Goal: Communication & Community: Answer question/provide support

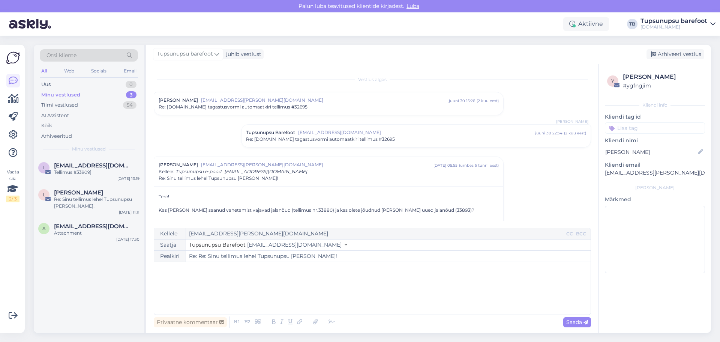
click at [67, 94] on div "Minu vestlused" at bounding box center [60, 94] width 39 height 7
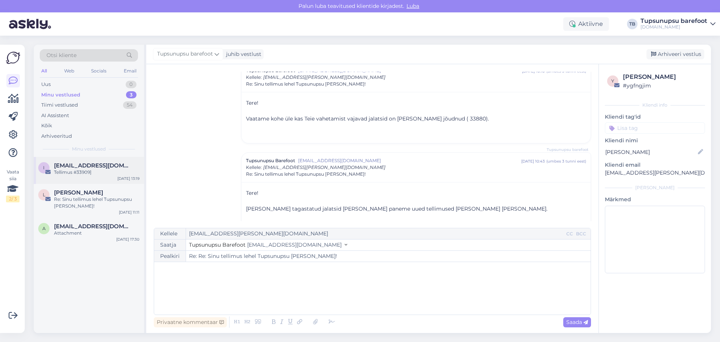
click at [104, 171] on div "Tellimus #33909]" at bounding box center [96, 172] width 85 height 7
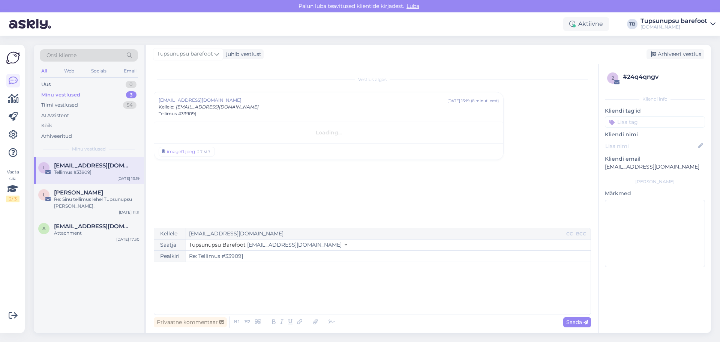
scroll to position [0, 0]
click at [189, 182] on div "image0.jpeg" at bounding box center [181, 181] width 28 height 7
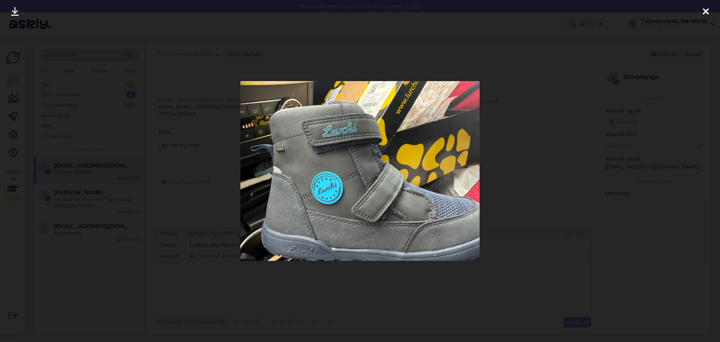
click at [707, 9] on icon at bounding box center [706, 12] width 6 height 10
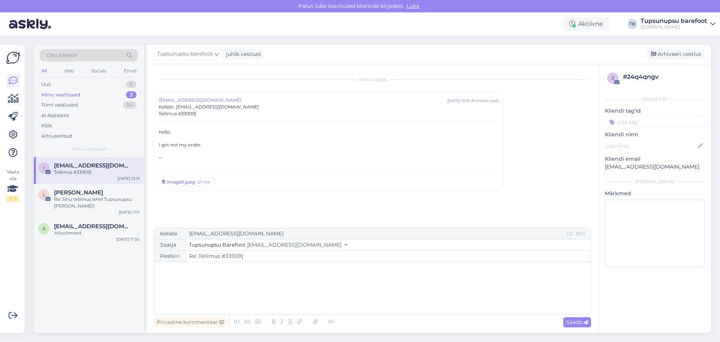
click at [186, 180] on div "image0.jpeg" at bounding box center [181, 181] width 28 height 7
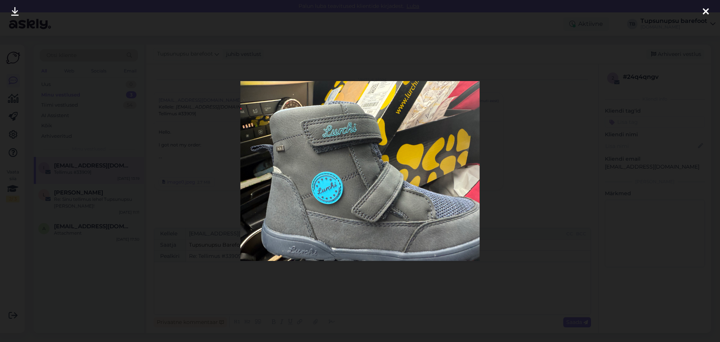
click at [706, 15] on icon at bounding box center [706, 12] width 6 height 10
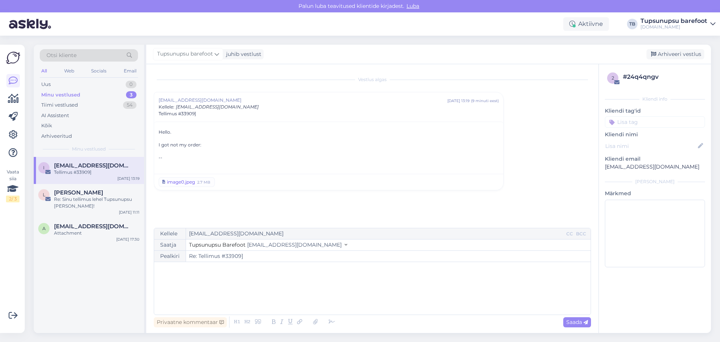
click at [194, 181] on div "image0.jpeg" at bounding box center [181, 181] width 28 height 7
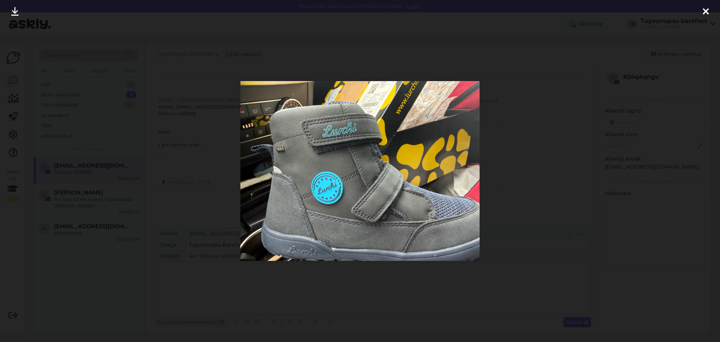
click at [708, 10] on icon at bounding box center [706, 12] width 6 height 10
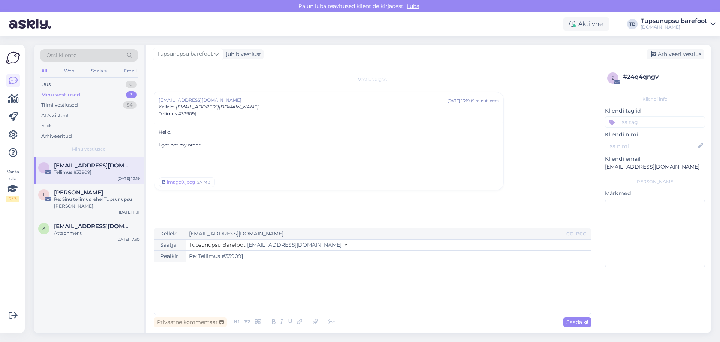
click at [294, 274] on div "﻿" at bounding box center [372, 287] width 429 height 45
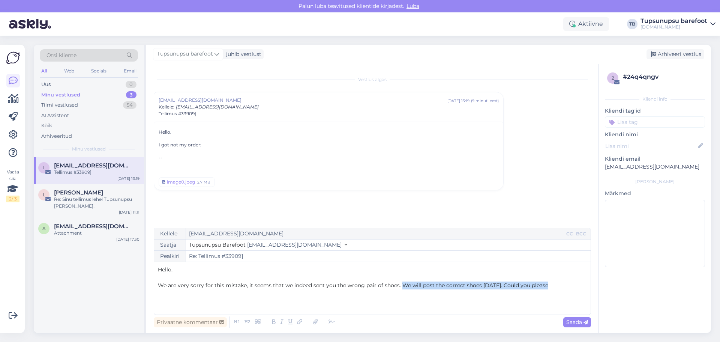
drag, startPoint x: 548, startPoint y: 283, endPoint x: 402, endPoint y: 300, distance: 147.6
click at [402, 300] on div "Hello, ﻿ We are very sorry for this mistake, it seems that we indeed sent you t…" at bounding box center [372, 287] width 429 height 45
click at [414, 287] on span "We are very sorry for this mistake, it seems that we indeed sent you the wrong …" at bounding box center [370, 289] width 424 height 15
click at [417, 284] on span "We are very sorry for this mistake, it seems that we indeed sent you the wrong …" at bounding box center [370, 289] width 424 height 15
click at [360, 294] on p "We are very sorry for this mistake, it seems that we indeed sent you the wrong …" at bounding box center [372, 289] width 429 height 16
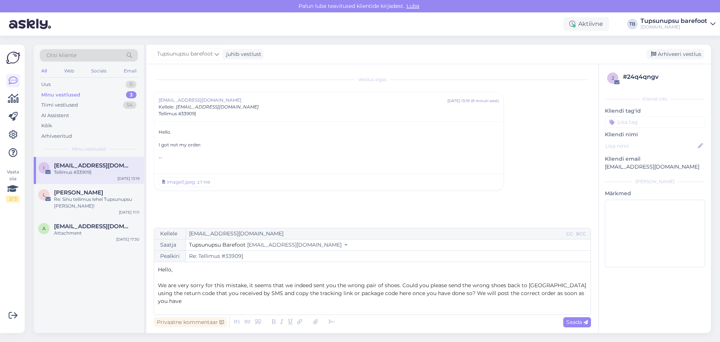
click at [237, 286] on span "We are very sorry for this mistake, it seems that we indeed sent you the wrong …" at bounding box center [373, 293] width 430 height 22
drag, startPoint x: 548, startPoint y: 295, endPoint x: 419, endPoint y: 304, distance: 129.3
click at [419, 304] on div "Hello, ﻿ We are very sorry for this error, it seems that we indeed sent you the…" at bounding box center [372, 287] width 429 height 45
drag, startPoint x: 418, startPoint y: 291, endPoint x: 226, endPoint y: 303, distance: 193.1
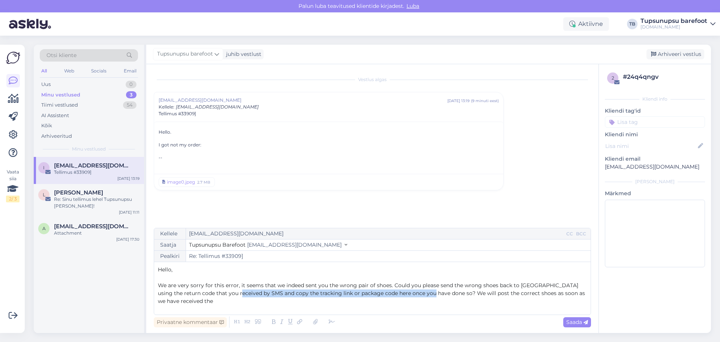
click at [226, 303] on div "Hello, ﻿ We are very sorry for this error, it seems that we indeed sent you the…" at bounding box center [372, 287] width 429 height 45
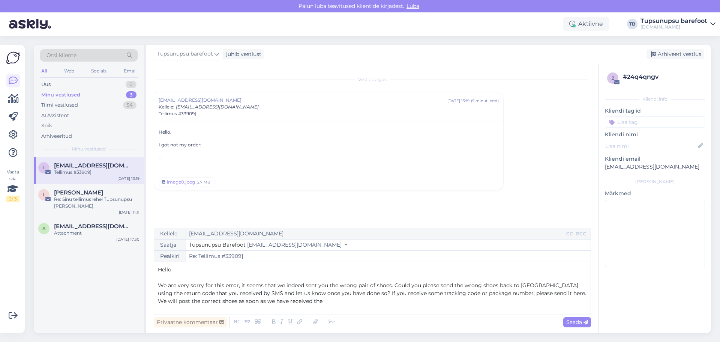
click at [474, 294] on span "We are very sorry for this error, it seems that we indeed sent you the wrong pa…" at bounding box center [373, 293] width 430 height 22
click at [350, 303] on p "We are very sorry for this error, it seems that we indeed sent you the wrong pa…" at bounding box center [372, 293] width 429 height 24
click at [537, 295] on span "We are very sorry for this error, it seems that we indeed sent you the wrong pa…" at bounding box center [369, 293] width 422 height 22
click at [169, 301] on span "We are very sorry for this error, it seems that we indeed sent you the wrong pa…" at bounding box center [369, 293] width 422 height 22
click at [311, 301] on p "We are very sorry for this error, it seems that we indeed sent you the wrong pa…" at bounding box center [372, 293] width 429 height 24
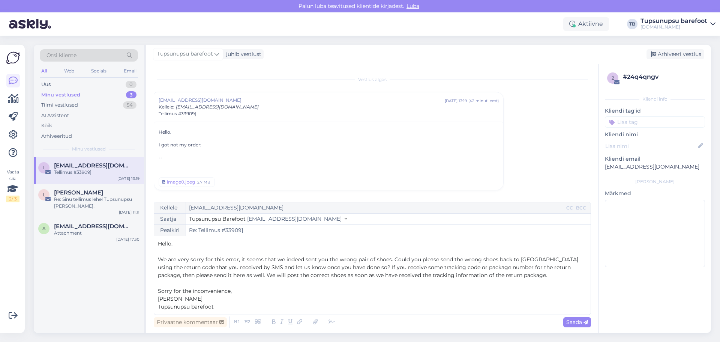
click at [172, 290] on span "Sorry for the inconvenience," at bounding box center [195, 290] width 74 height 7
click at [576, 322] on span "Saada" at bounding box center [577, 321] width 22 height 7
type input "Re: Re: Tellimus #33909]"
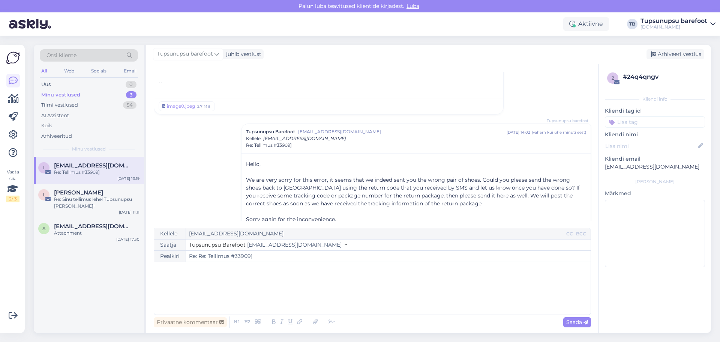
scroll to position [103, 0]
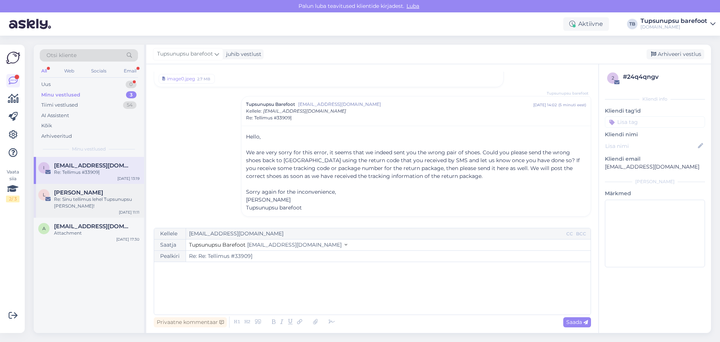
click at [75, 209] on div "Re: Sinu tellimus lehel Tupsunupsu [PERSON_NAME]!" at bounding box center [96, 202] width 85 height 13
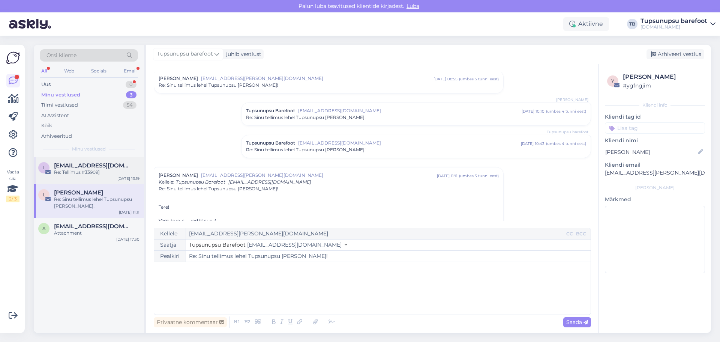
click at [86, 169] on div "Re: Tellimus #33909]" at bounding box center [96, 172] width 85 height 7
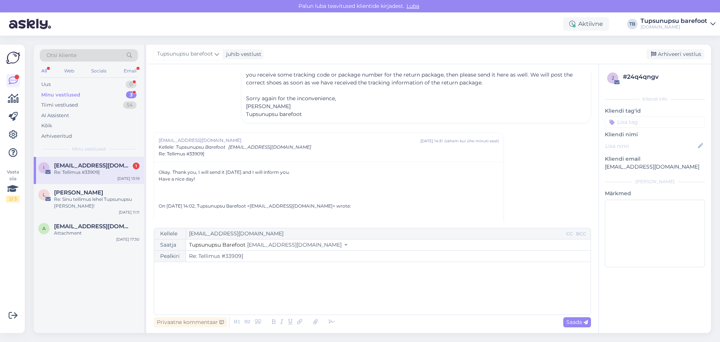
scroll to position [127, 0]
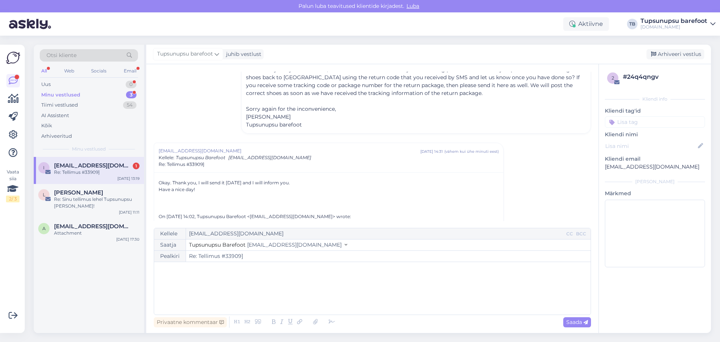
click at [83, 171] on div "Re: Tellimus #33909]" at bounding box center [96, 172] width 85 height 7
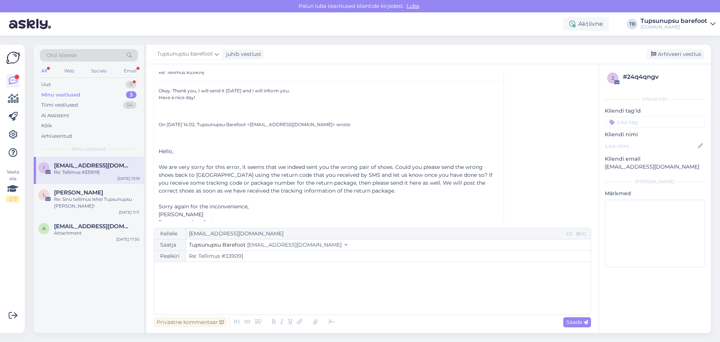
scroll to position [142, 0]
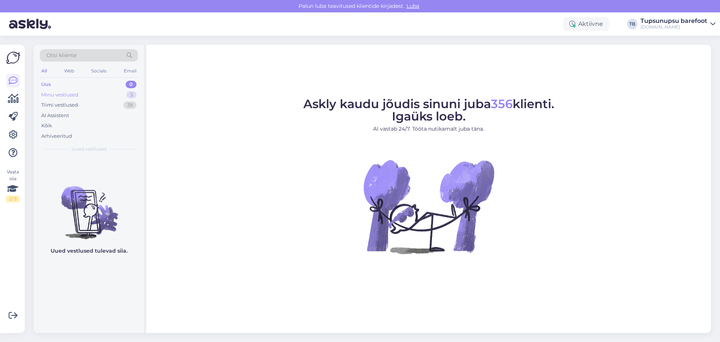
click at [61, 96] on div "Minu vestlused" at bounding box center [59, 94] width 37 height 7
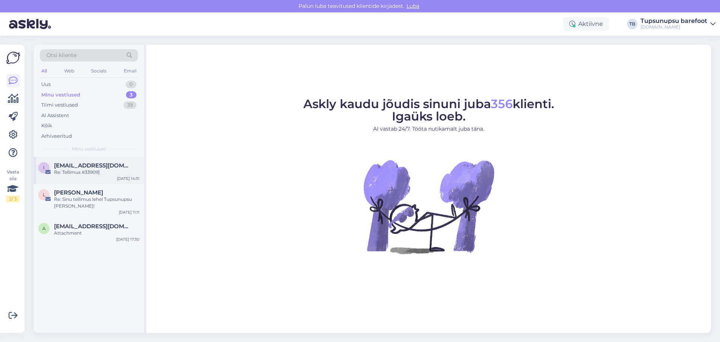
click at [79, 172] on div "Re: Tellimus #33909]" at bounding box center [96, 172] width 85 height 7
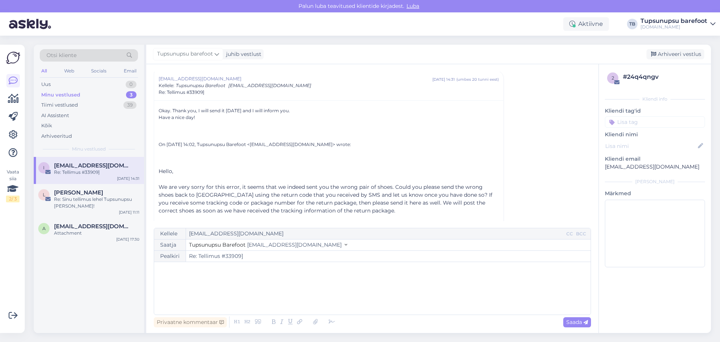
scroll to position [30, 0]
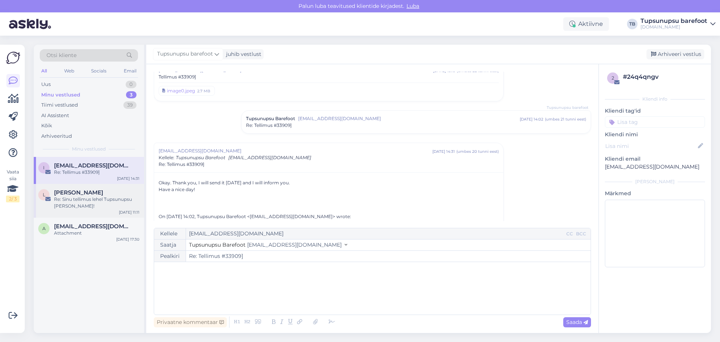
click at [81, 192] on div "[PERSON_NAME]" at bounding box center [96, 192] width 85 height 7
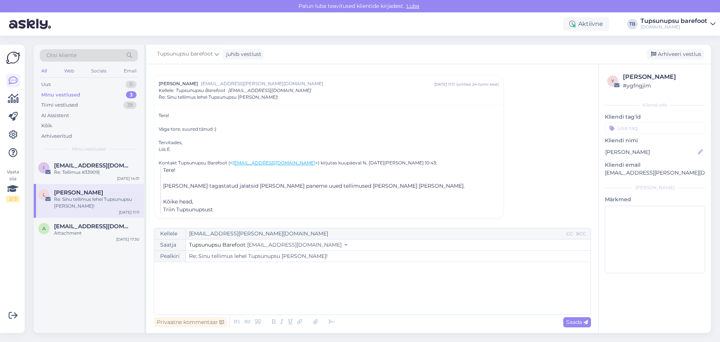
scroll to position [180, 0]
click at [76, 235] on div "Attachment" at bounding box center [96, 232] width 85 height 7
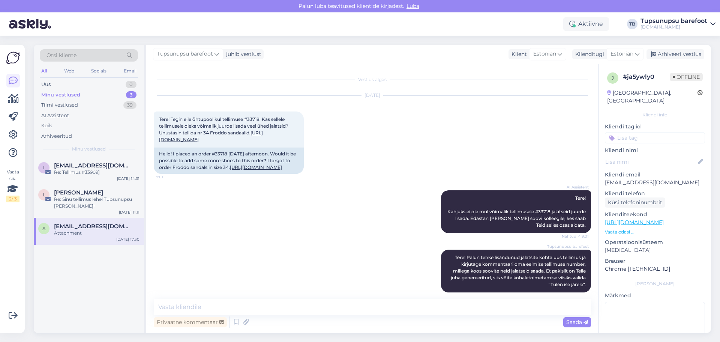
scroll to position [81, 0]
